Goal: Task Accomplishment & Management: Manage account settings

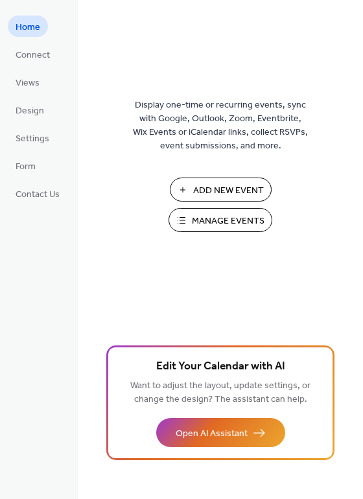
click at [224, 226] on span "Manage Events" at bounding box center [228, 221] width 73 height 14
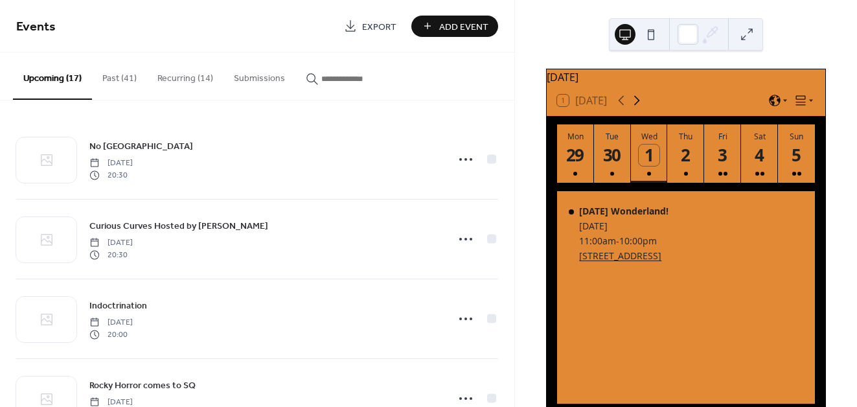
click at [634, 107] on icon at bounding box center [637, 101] width 16 height 16
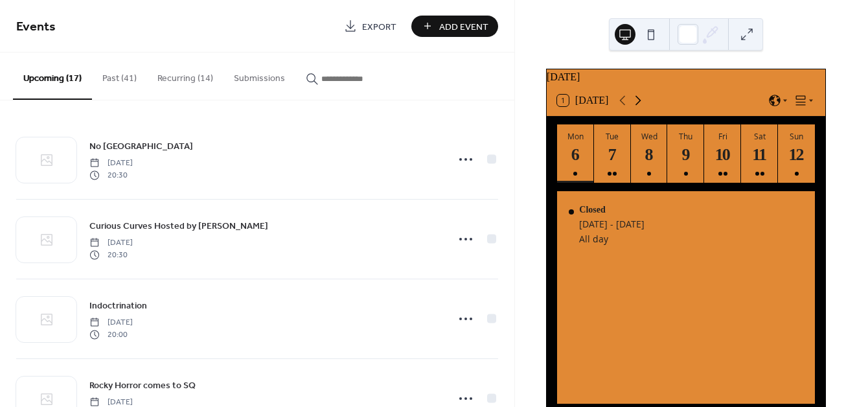
click at [634, 107] on icon at bounding box center [638, 101] width 16 height 16
click at [756, 166] on div "1" at bounding box center [759, 155] width 21 height 21
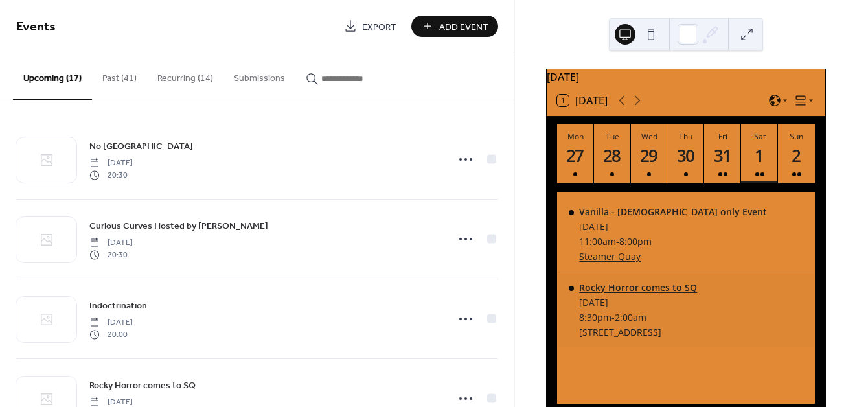
click at [697, 293] on div "Rocky Horror comes to SQ" at bounding box center [638, 287] width 118 height 12
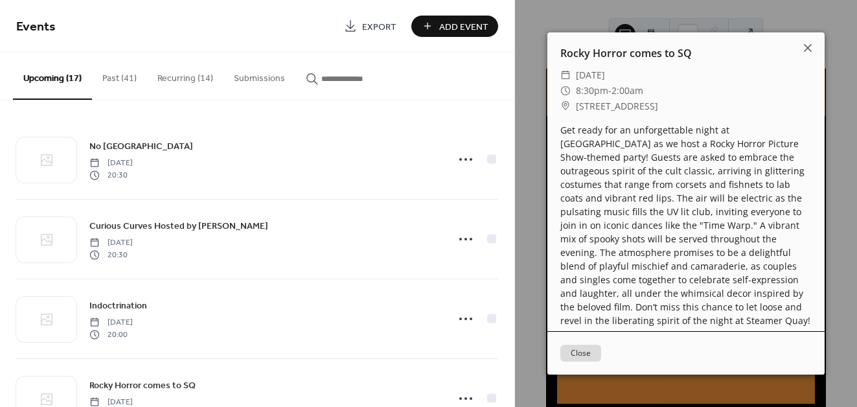
click at [593, 350] on button "Close" at bounding box center [580, 353] width 41 height 17
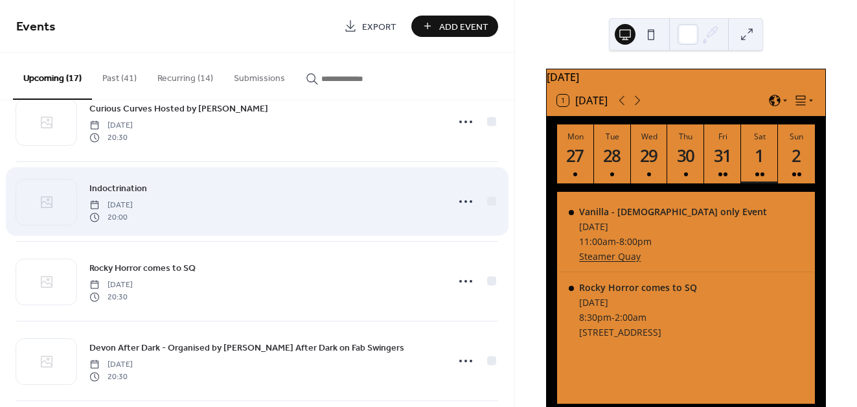
scroll to position [118, 0]
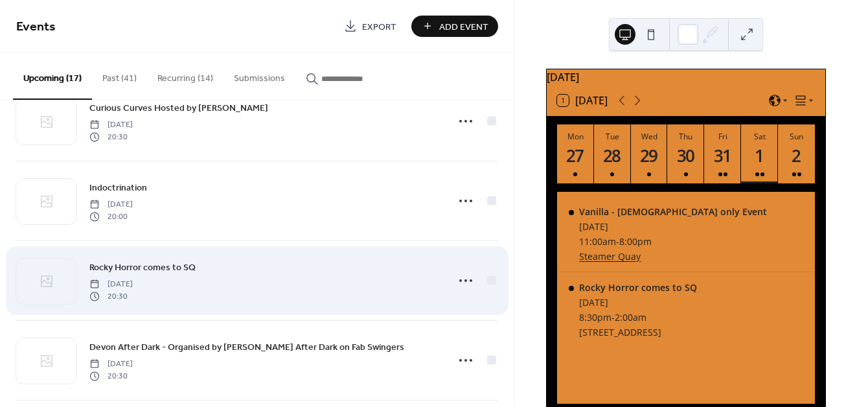
click at [255, 270] on div "Rocky Horror comes to SQ [DATE] 20:30" at bounding box center [264, 280] width 350 height 41
click at [455, 286] on icon at bounding box center [465, 280] width 21 height 21
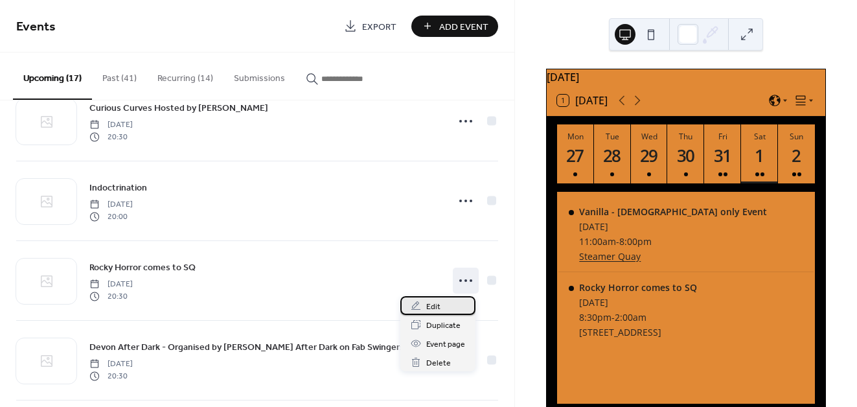
click at [444, 304] on div "Edit" at bounding box center [437, 305] width 75 height 19
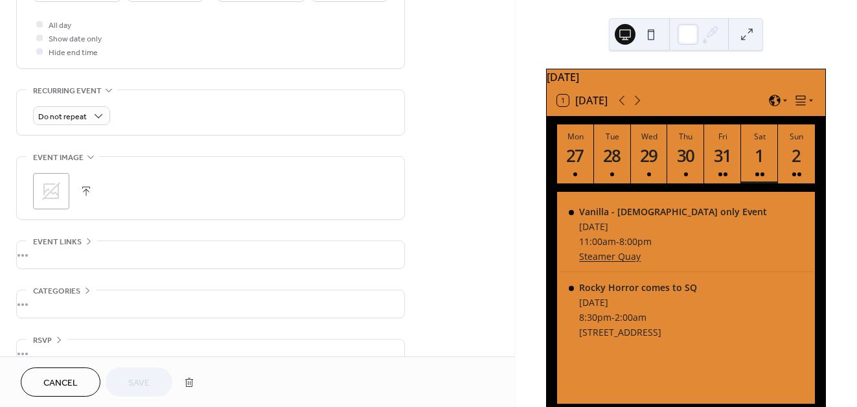
scroll to position [486, 0]
click at [135, 257] on div "•••" at bounding box center [210, 252] width 387 height 27
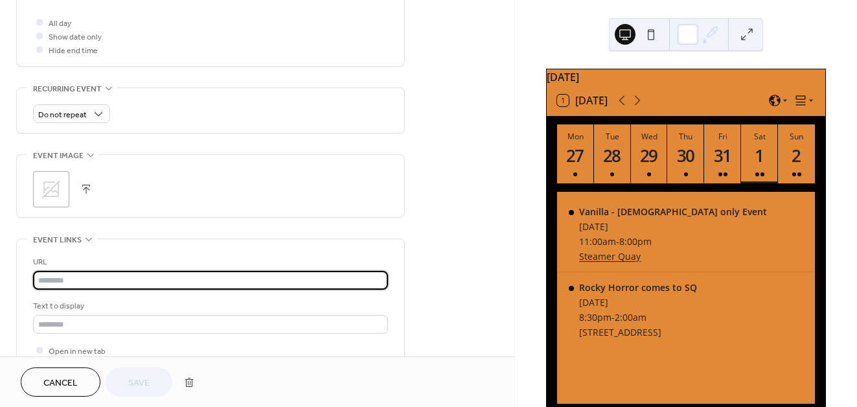
click at [127, 279] on input "text" at bounding box center [210, 280] width 355 height 19
paste input "**********"
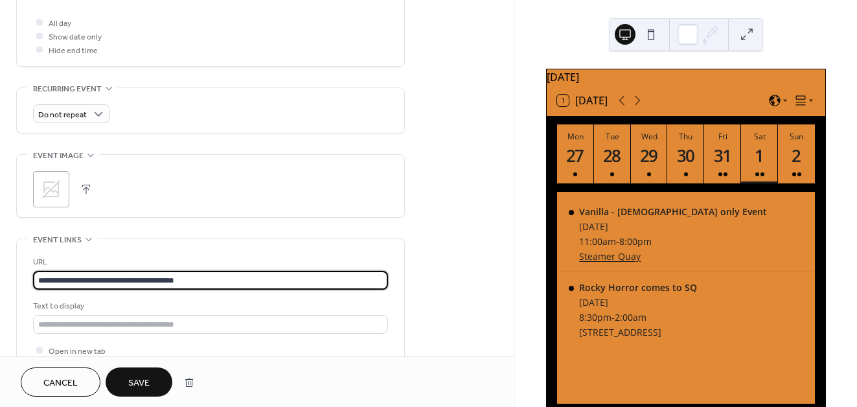
type input "**********"
click at [305, 303] on div "Text to display" at bounding box center [209, 306] width 352 height 14
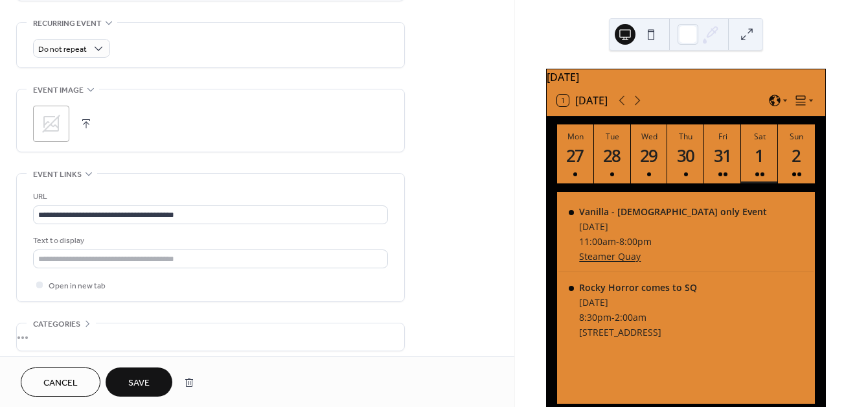
scroll to position [553, 0]
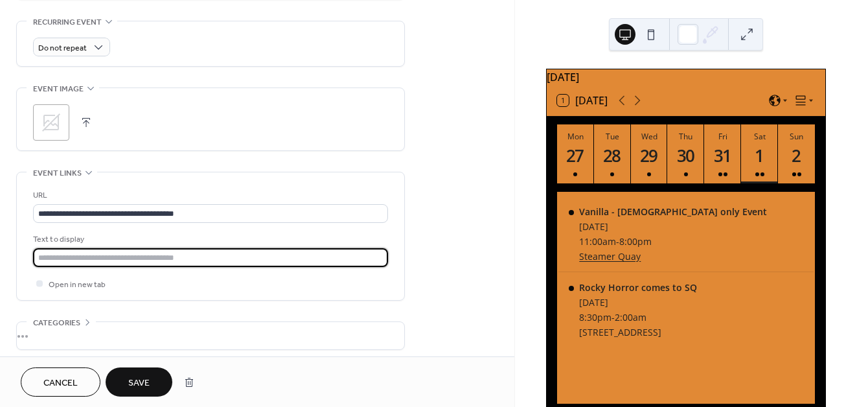
click at [245, 262] on input "text" at bounding box center [210, 257] width 355 height 19
type input "**********"
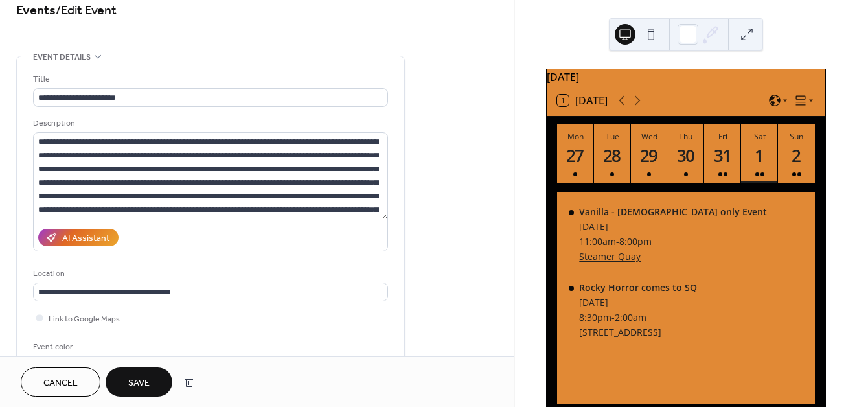
scroll to position [0, 0]
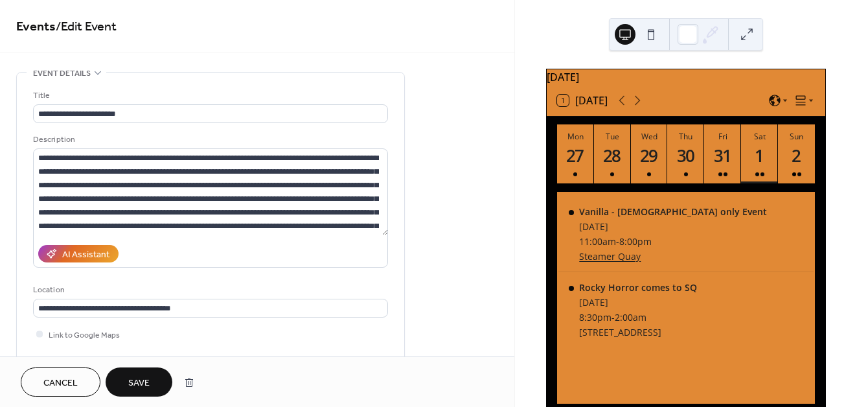
click at [144, 385] on span "Save" at bounding box center [138, 383] width 21 height 14
